Goal: Check status: Check status

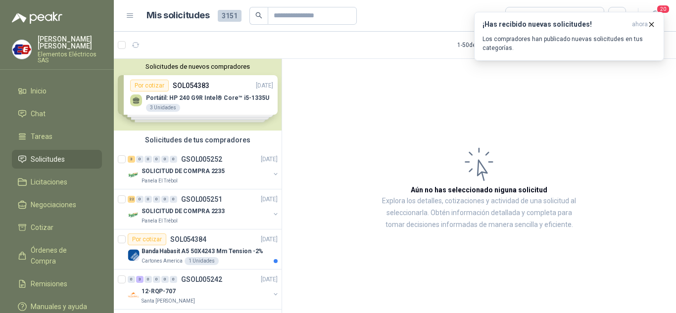
click at [34, 151] on link "Solicitudes" at bounding box center [57, 159] width 90 height 19
click at [42, 248] on span "Órdenes de Compra" at bounding box center [62, 256] width 62 height 22
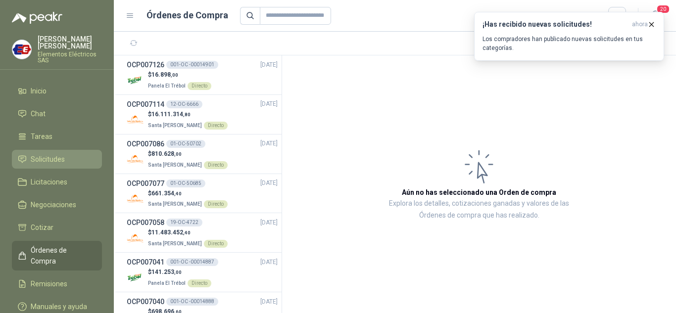
click at [45, 159] on span "Solicitudes" at bounding box center [48, 159] width 34 height 11
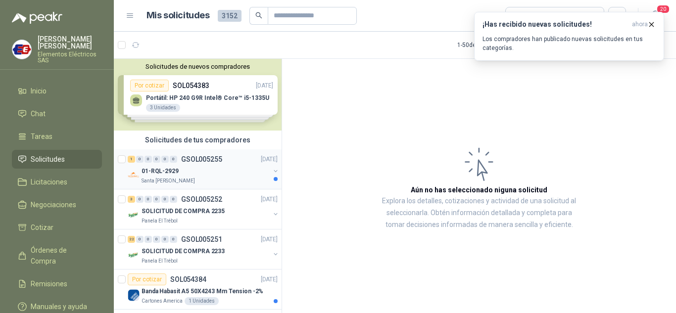
click at [156, 168] on p "01-RQL-2929" at bounding box center [160, 171] width 37 height 9
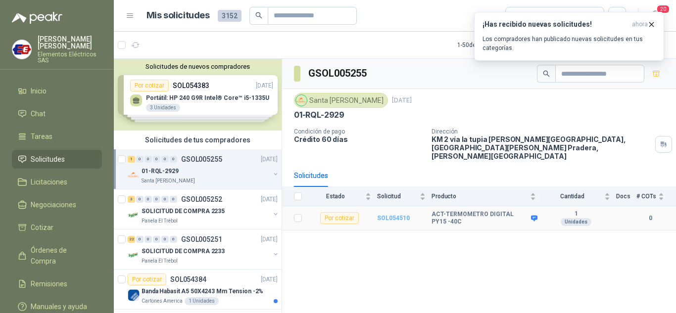
click at [389, 215] on b "SOL054510" at bounding box center [393, 218] width 33 height 7
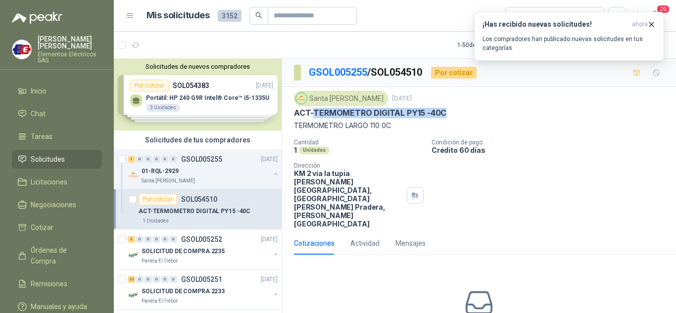
drag, startPoint x: 315, startPoint y: 111, endPoint x: 459, endPoint y: 113, distance: 144.0
click at [459, 113] on div "ACT-TERMOMETRO DIGITAL PY15 -40C" at bounding box center [479, 113] width 370 height 10
copy p "TERMOMETRO DIGITAL PY15 -40C"
click at [45, 156] on span "Solicitudes" at bounding box center [48, 159] width 34 height 11
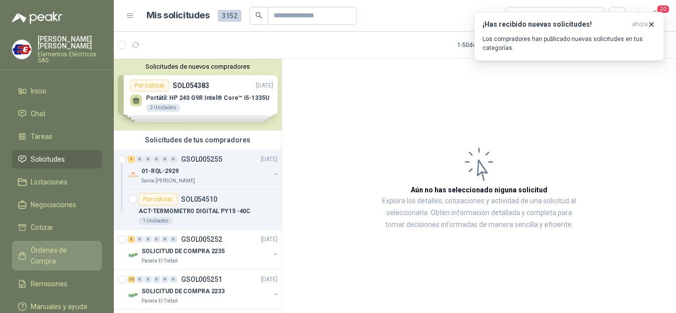
click at [61, 245] on span "Órdenes de Compra" at bounding box center [62, 256] width 62 height 22
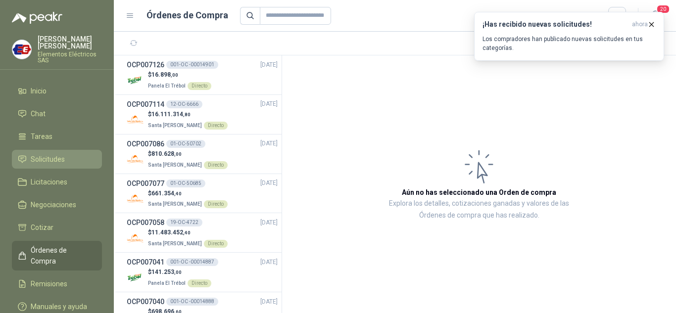
click at [53, 157] on span "Solicitudes" at bounding box center [48, 159] width 34 height 11
